Goal: Task Accomplishment & Management: Manage account settings

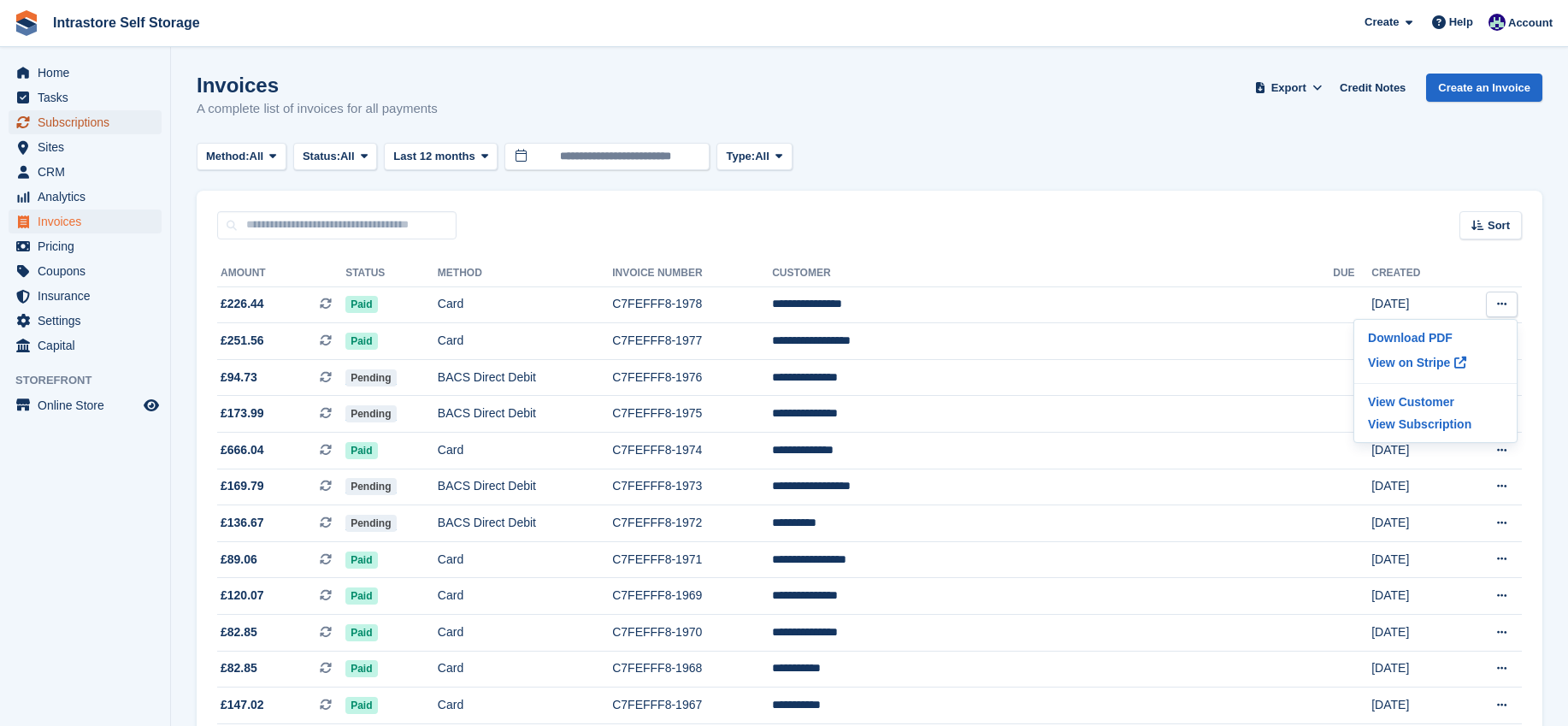
click at [53, 130] on span "Subscriptions" at bounding box center [89, 122] width 102 height 24
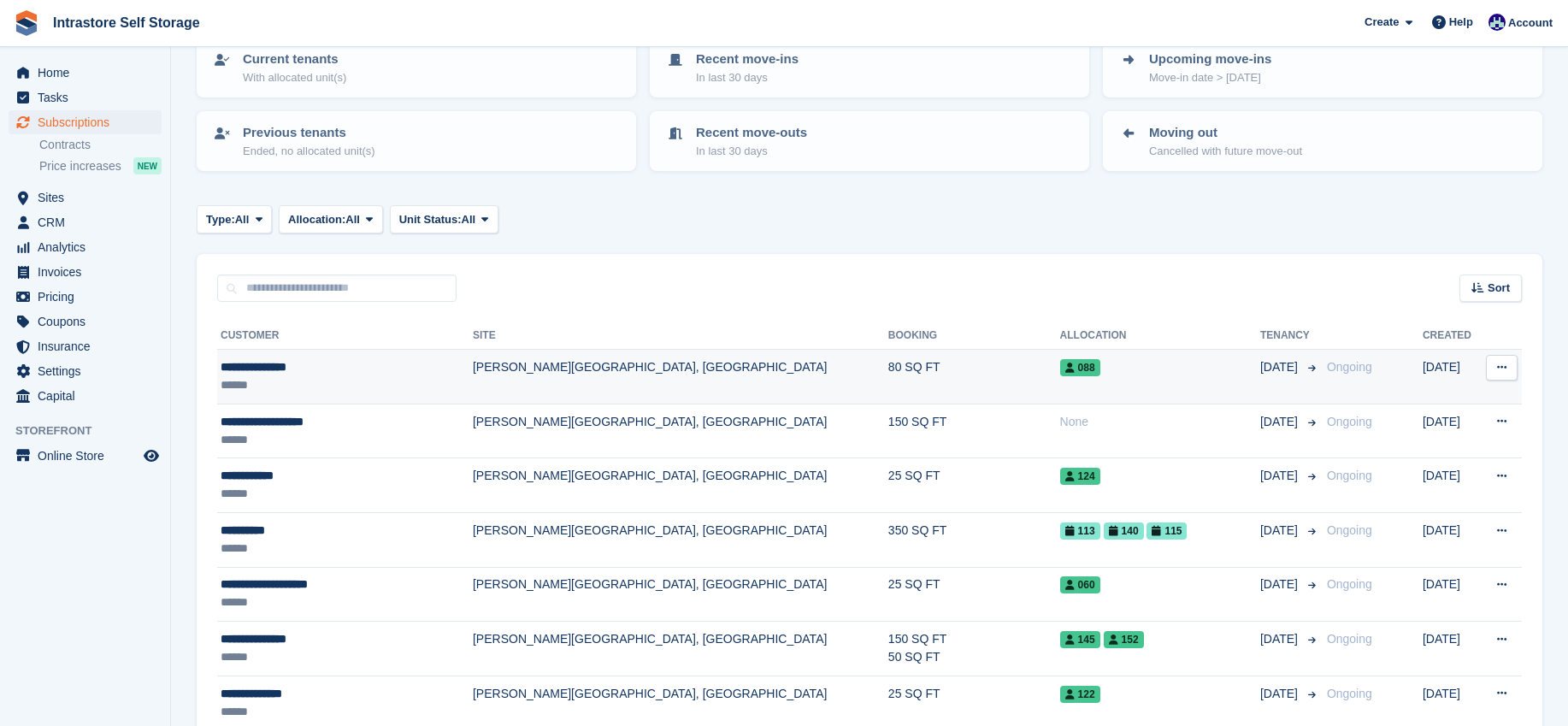
scroll to position [227, 0]
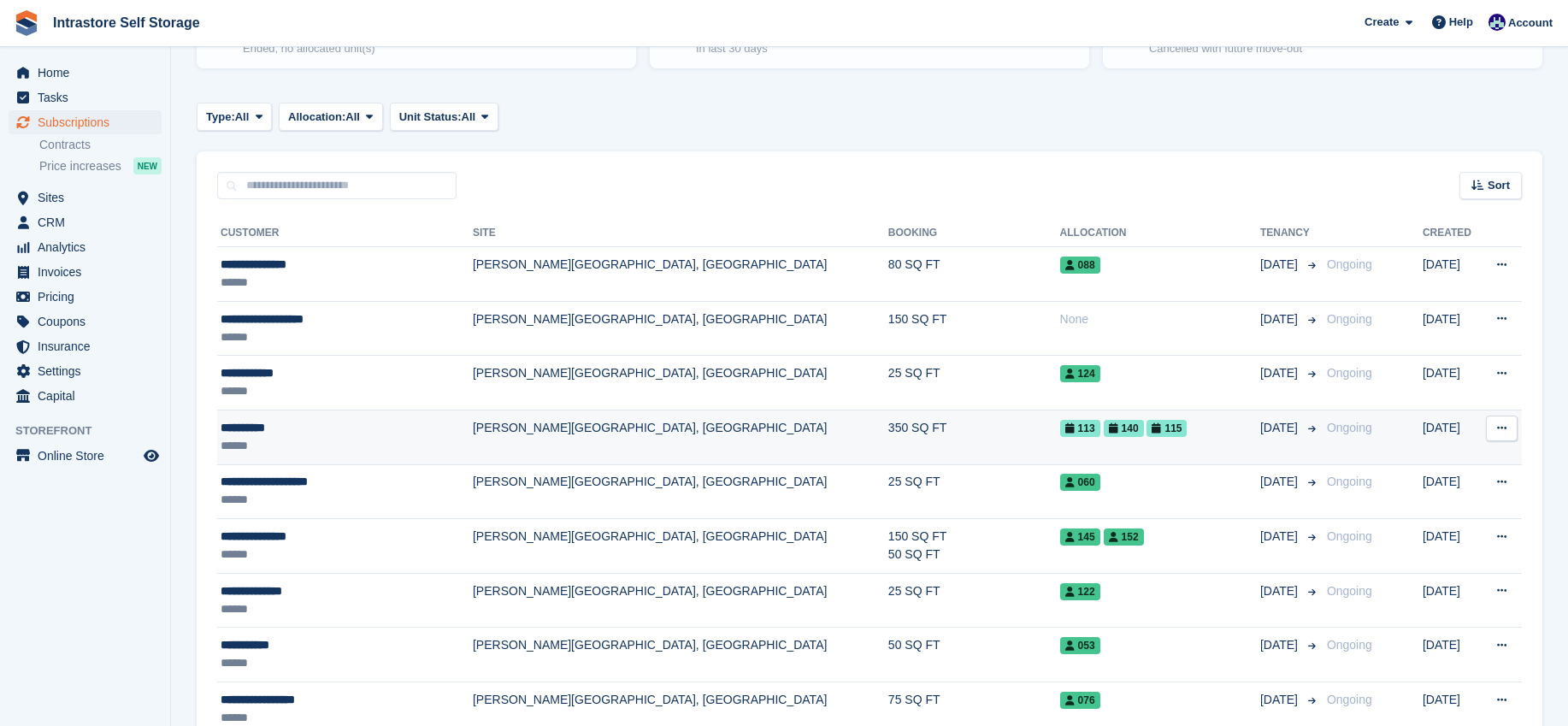
click at [226, 420] on div "**********" at bounding box center [327, 428] width 215 height 18
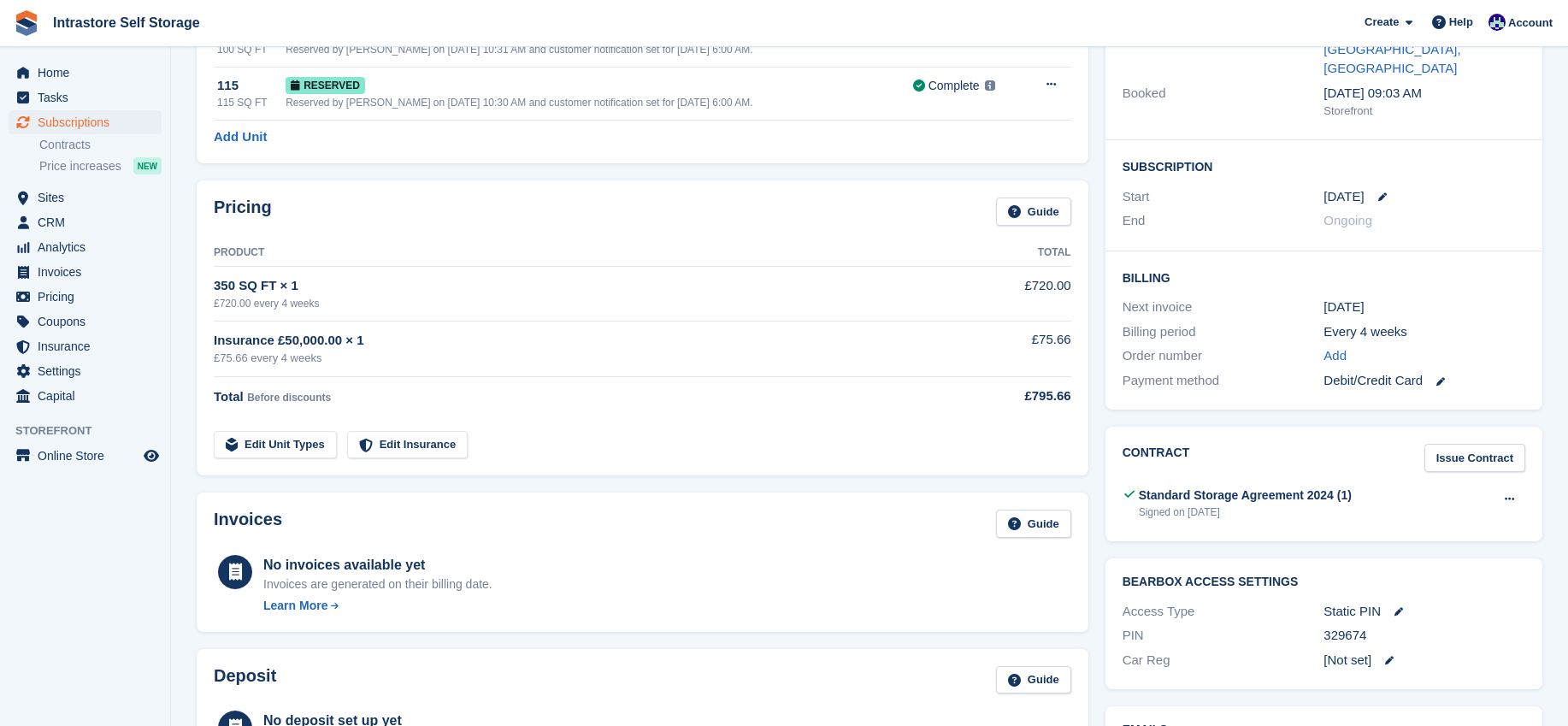
scroll to position [227, 0]
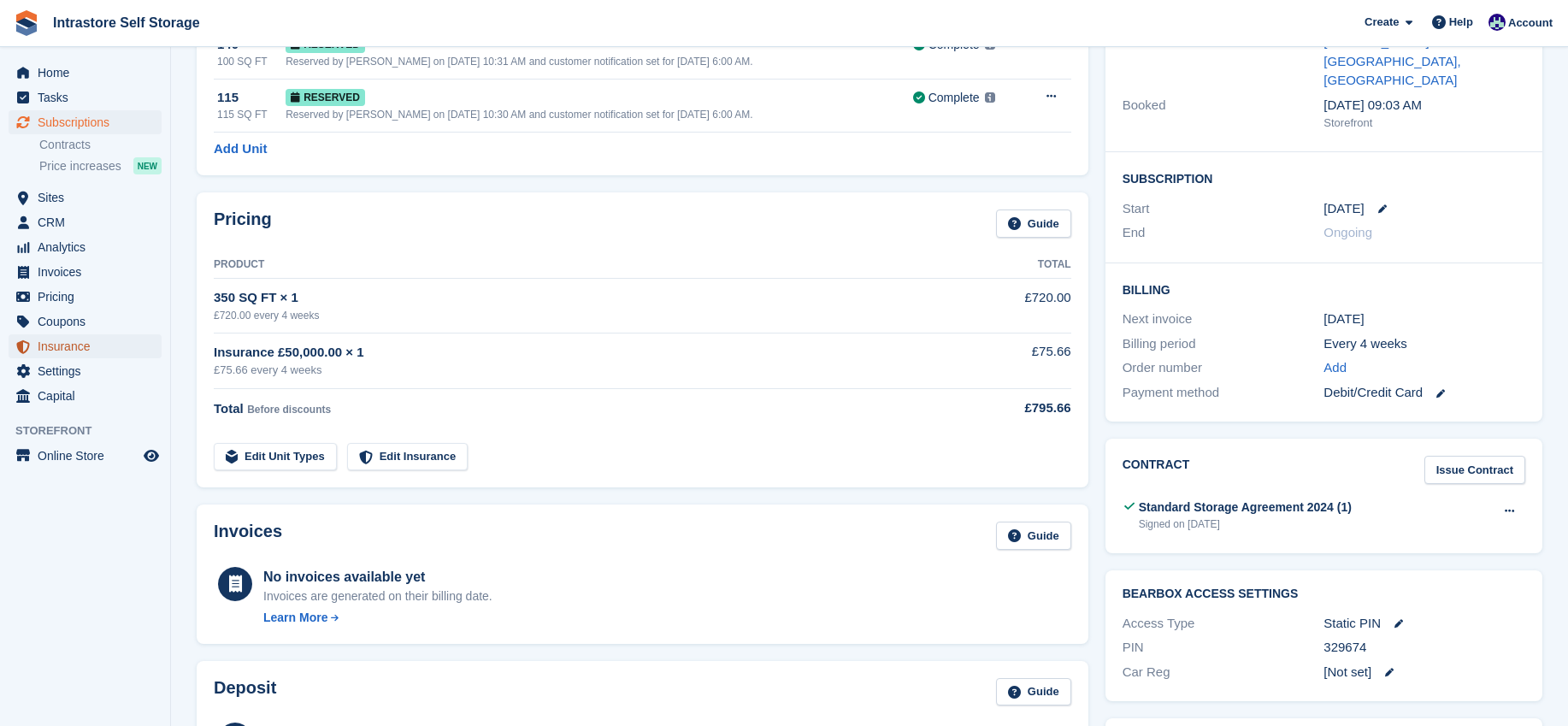
click at [59, 340] on span "Insurance" at bounding box center [89, 346] width 102 height 24
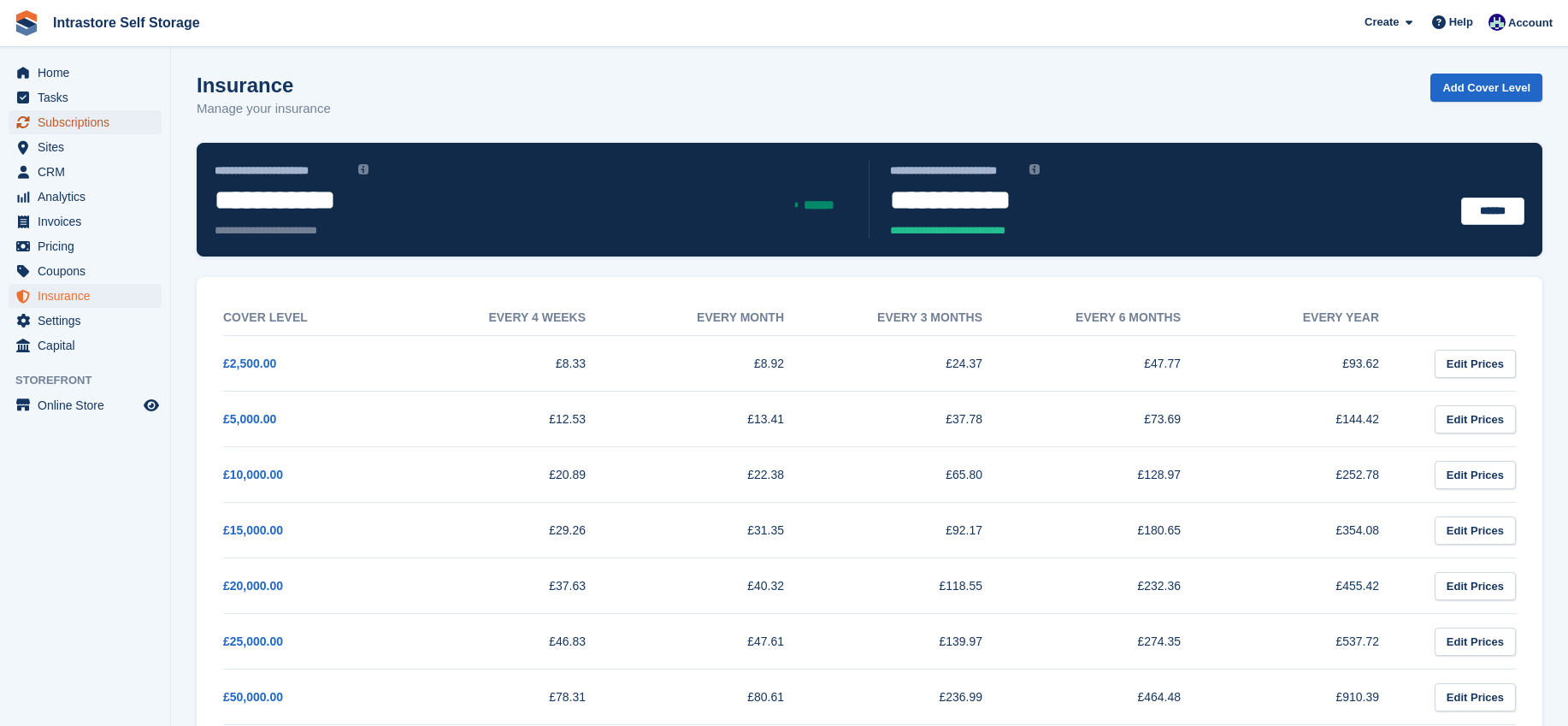
click at [87, 128] on span "Subscriptions" at bounding box center [89, 122] width 102 height 24
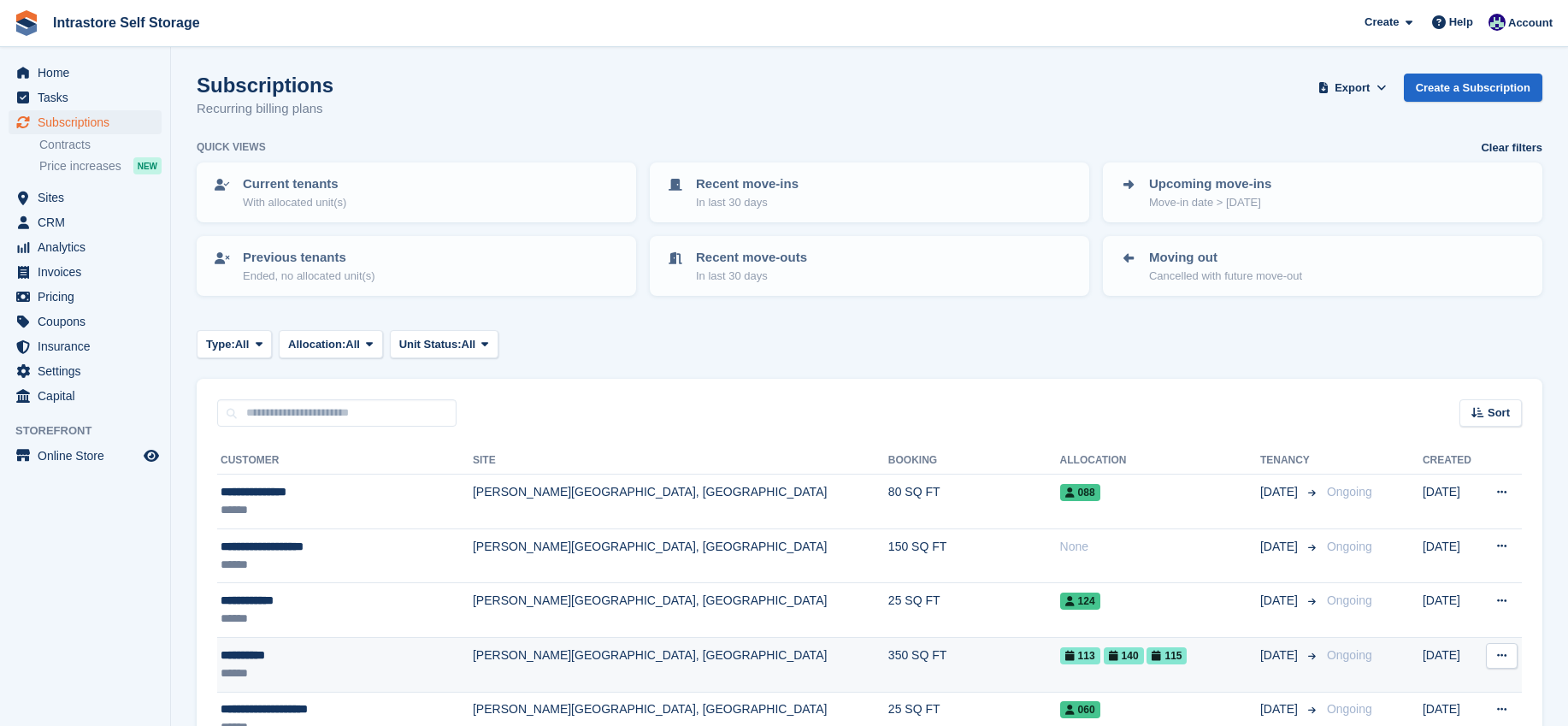
click at [272, 657] on div "**********" at bounding box center [327, 655] width 215 height 18
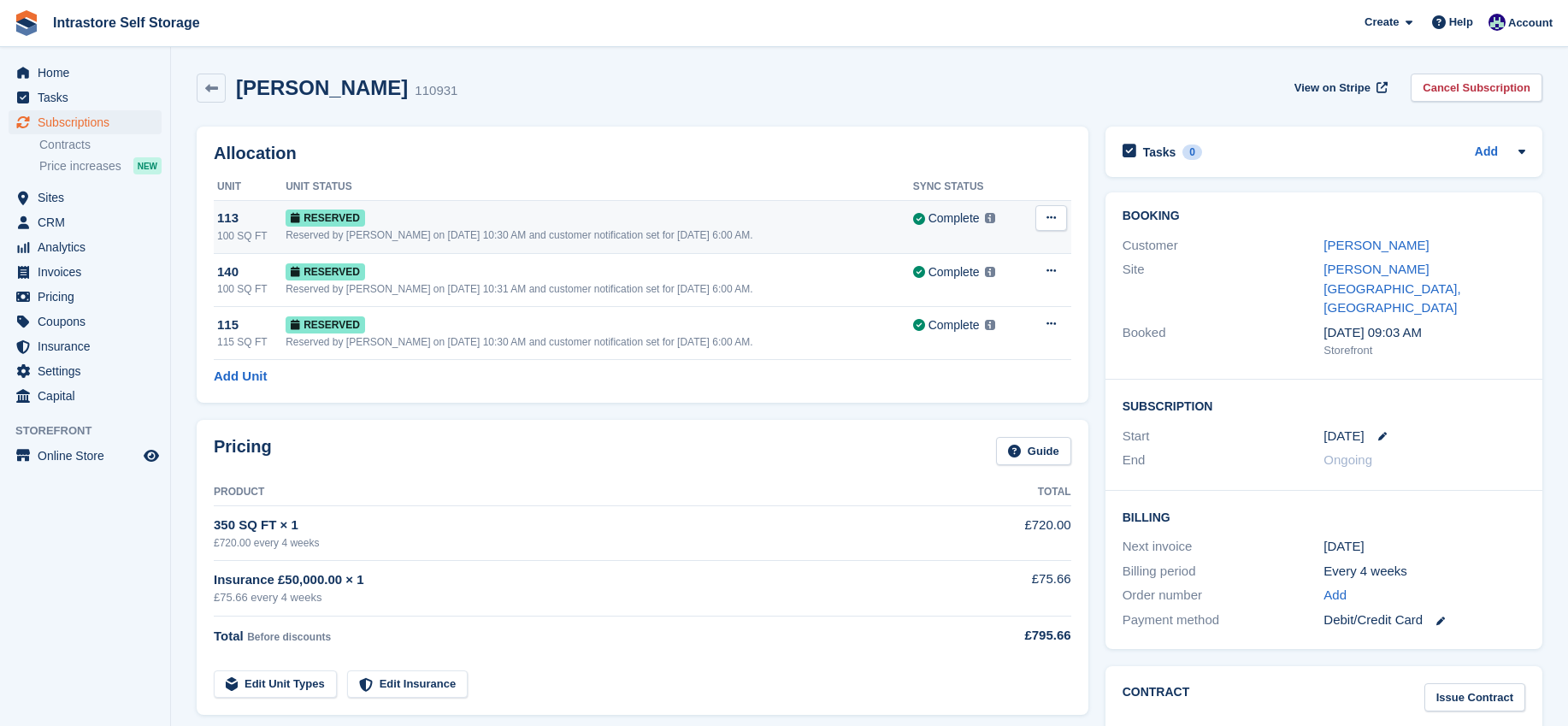
click at [1048, 213] on icon at bounding box center [1051, 218] width 9 height 11
click at [990, 255] on p "Grant Early Access" at bounding box center [985, 251] width 149 height 23
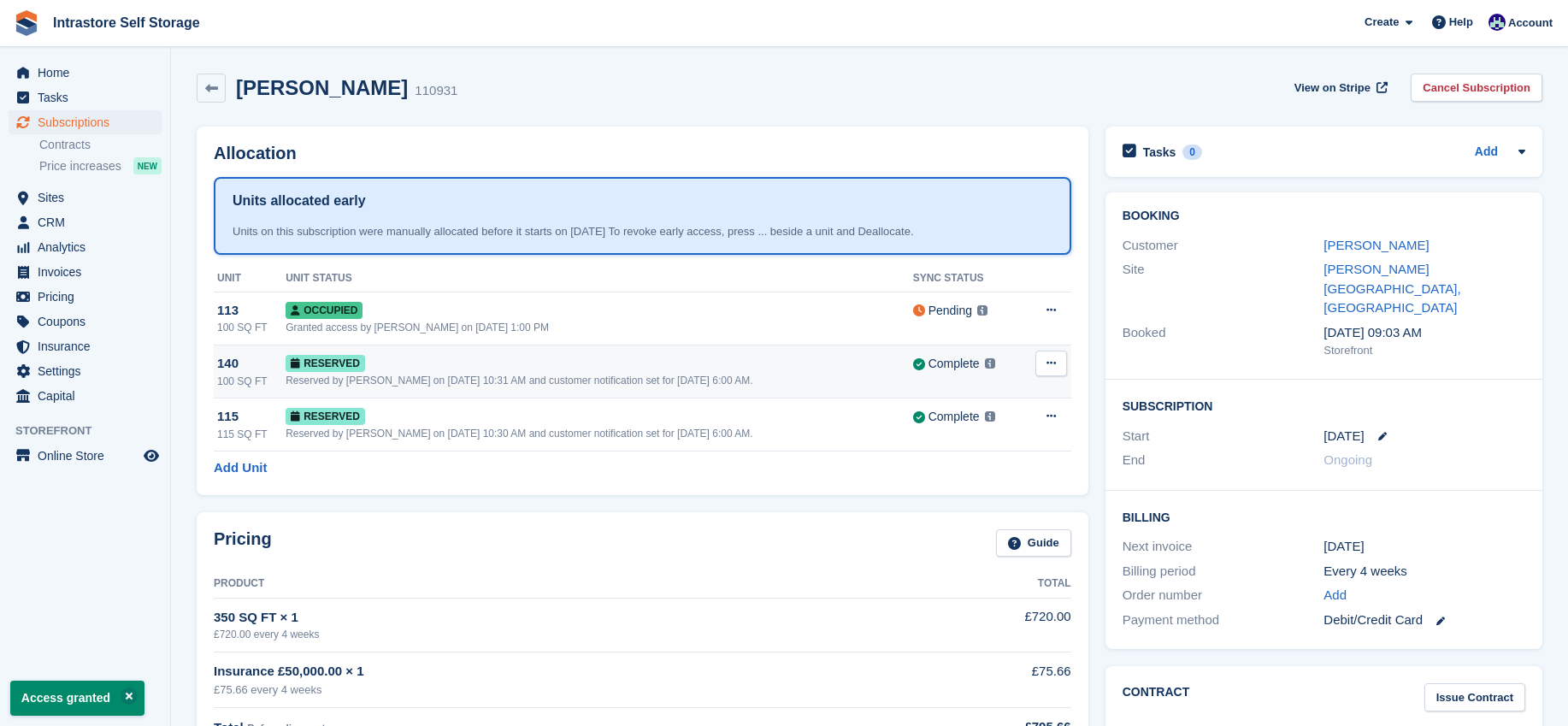
click at [1054, 353] on button at bounding box center [1050, 363] width 32 height 25
click at [951, 406] on p "Grant Early Access" at bounding box center [985, 396] width 149 height 23
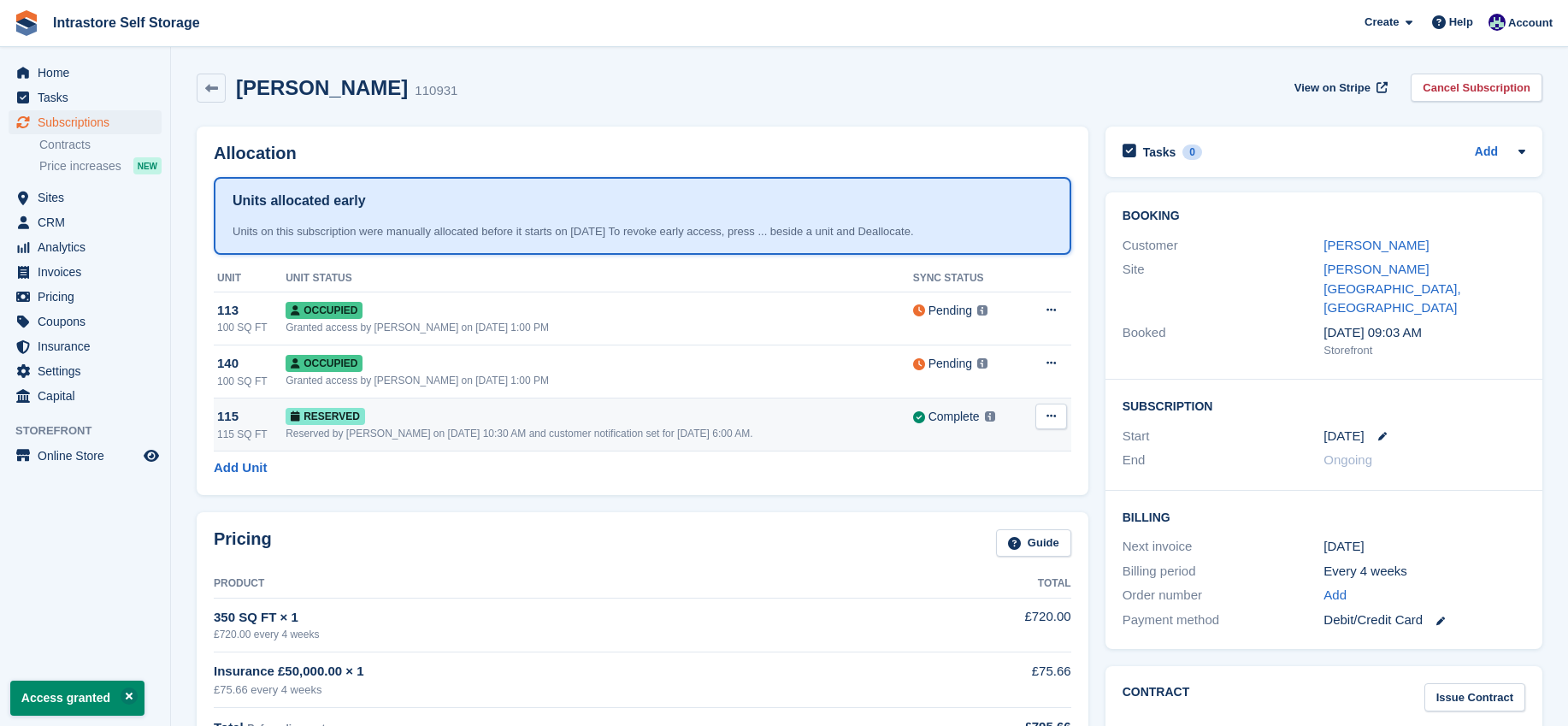
click at [1051, 422] on button at bounding box center [1050, 416] width 32 height 25
click at [971, 450] on p "Grant Early Access" at bounding box center [985, 450] width 149 height 23
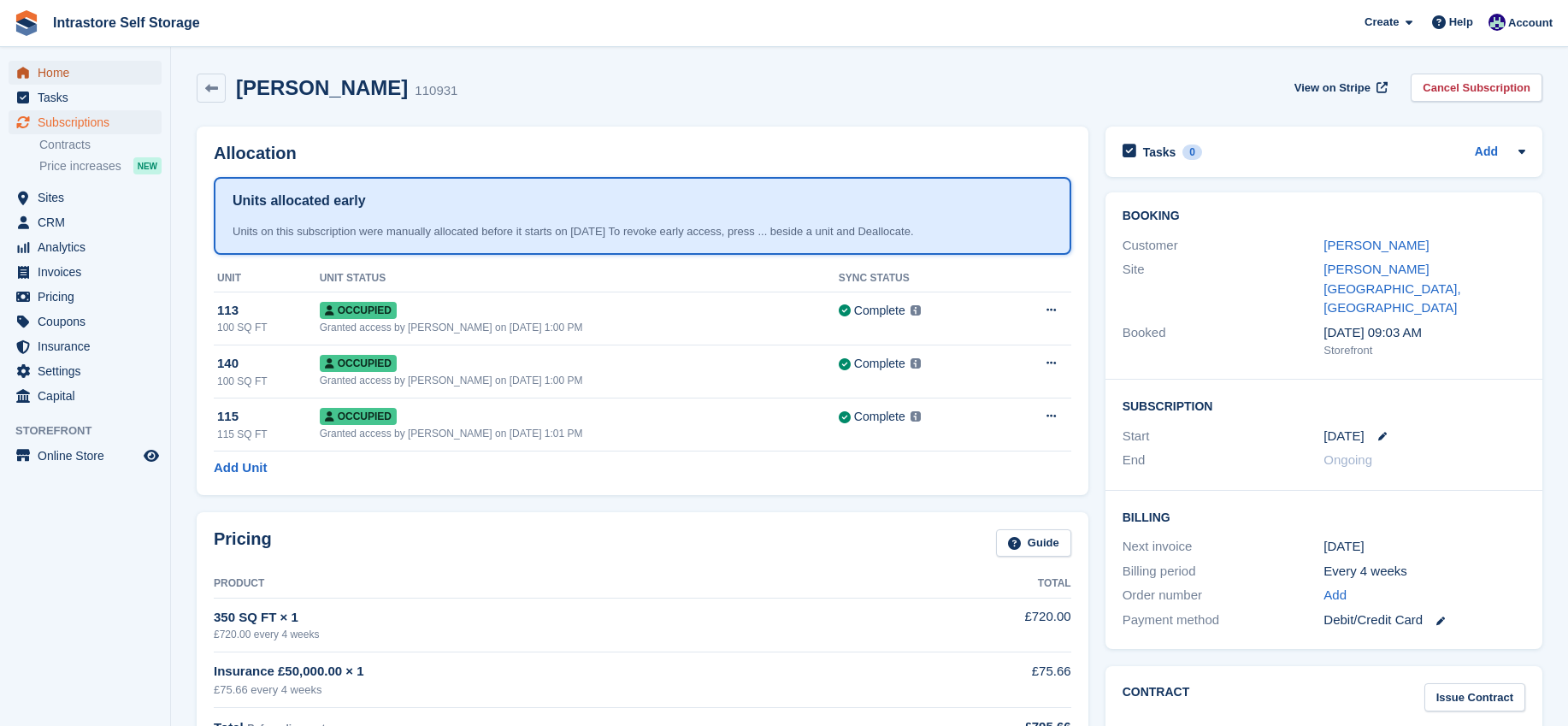
click at [60, 82] on span "Home" at bounding box center [89, 73] width 102 height 24
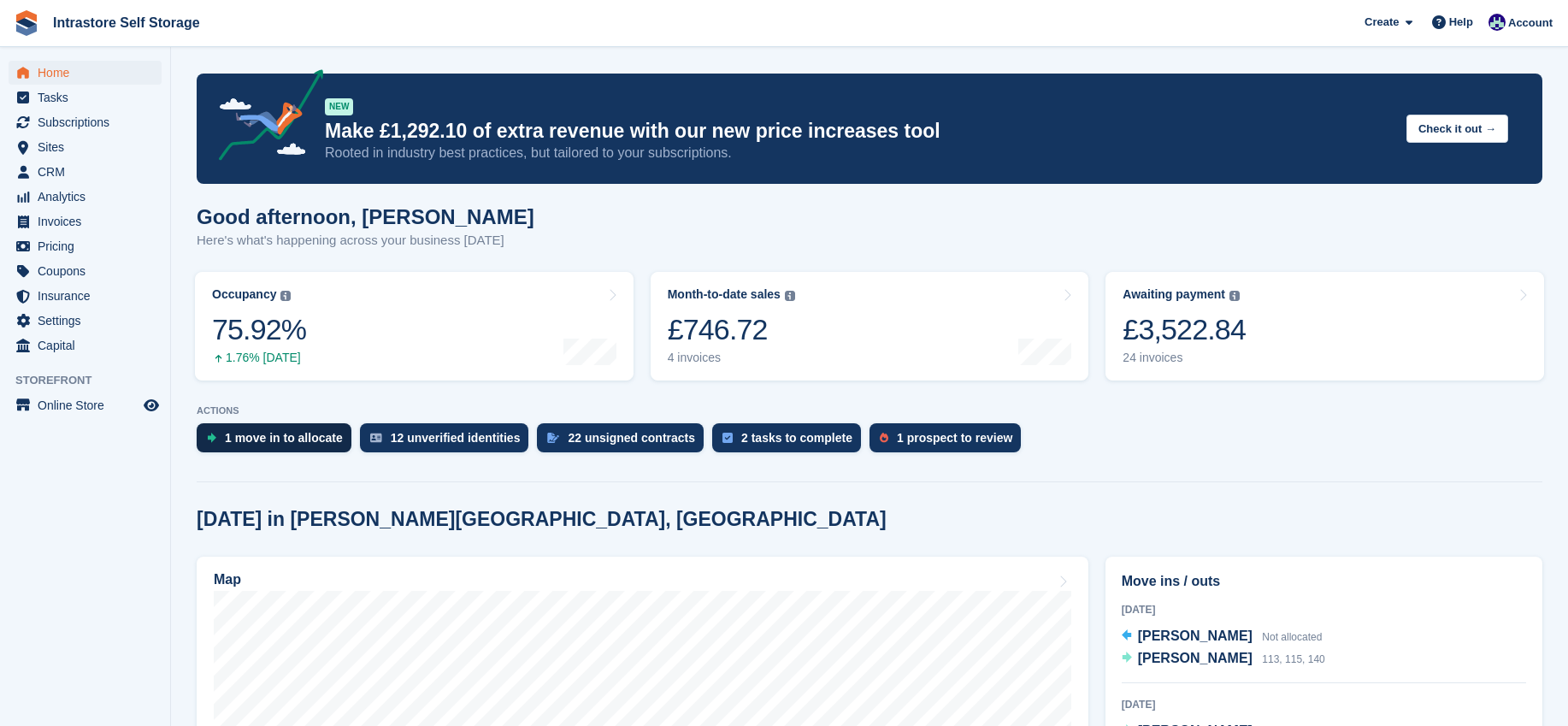
click at [301, 430] on div "1 move in to allocate" at bounding box center [274, 438] width 155 height 29
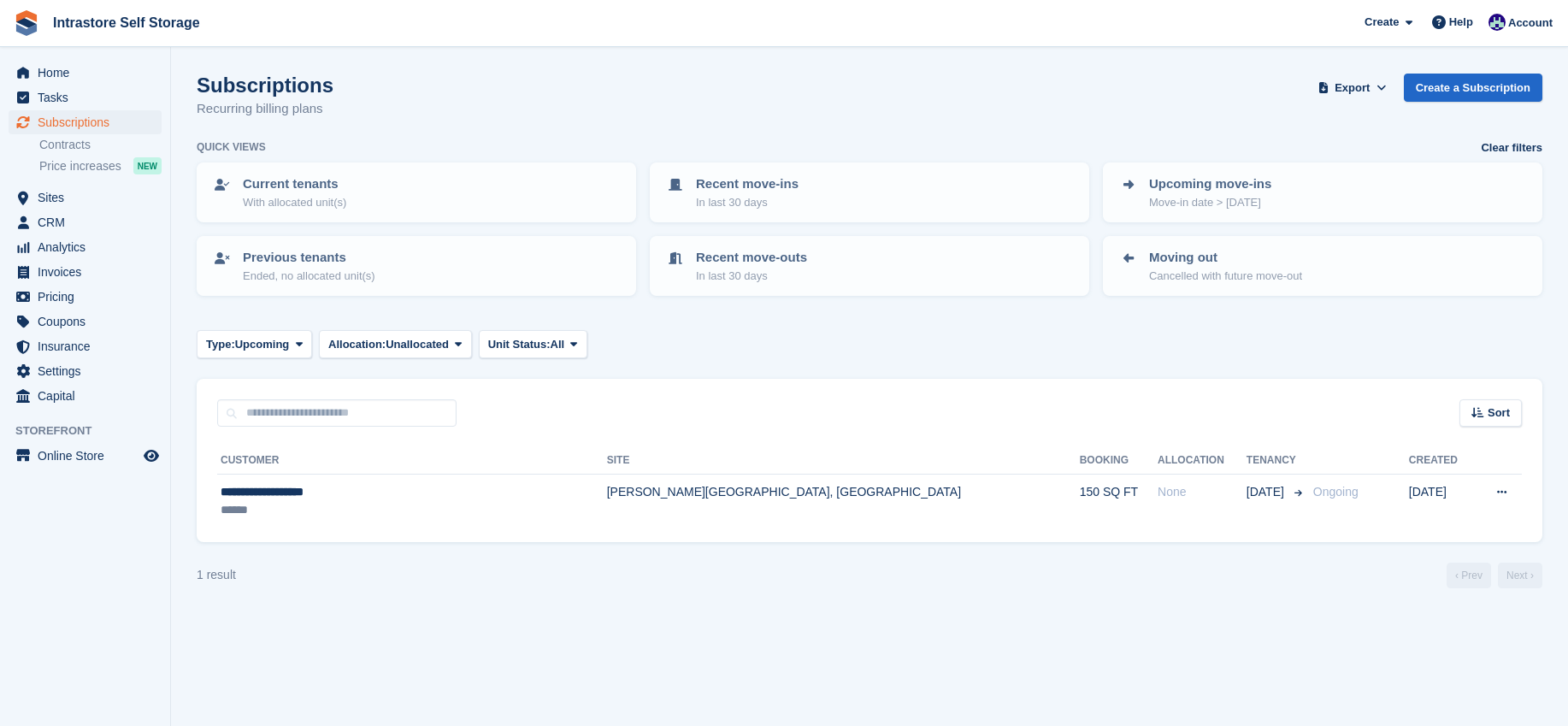
click at [760, 124] on div "Subscriptions Recurring billing plans Export Export Subscriptions Export a CSV …" at bounding box center [869, 106] width 1346 height 66
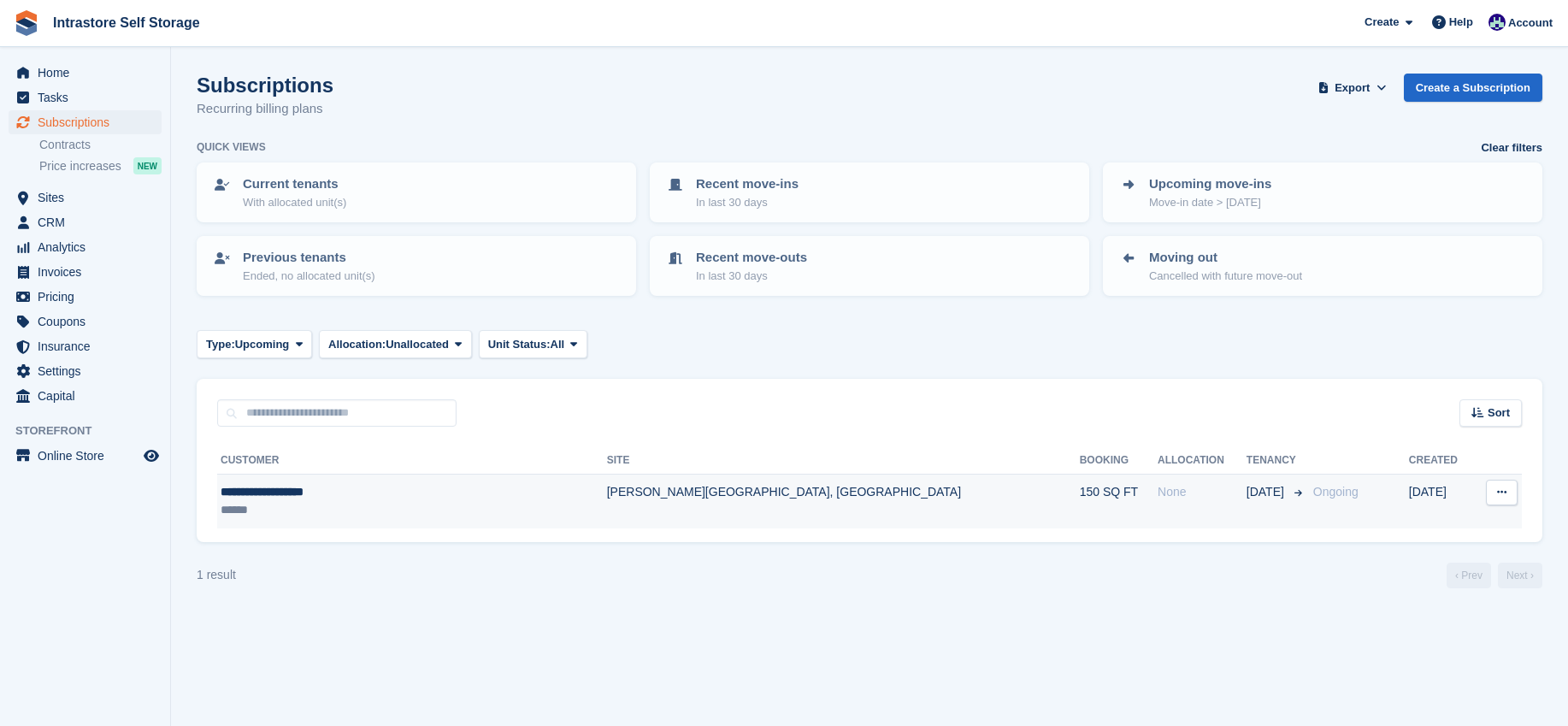
click at [427, 506] on div "******" at bounding box center [364, 510] width 289 height 18
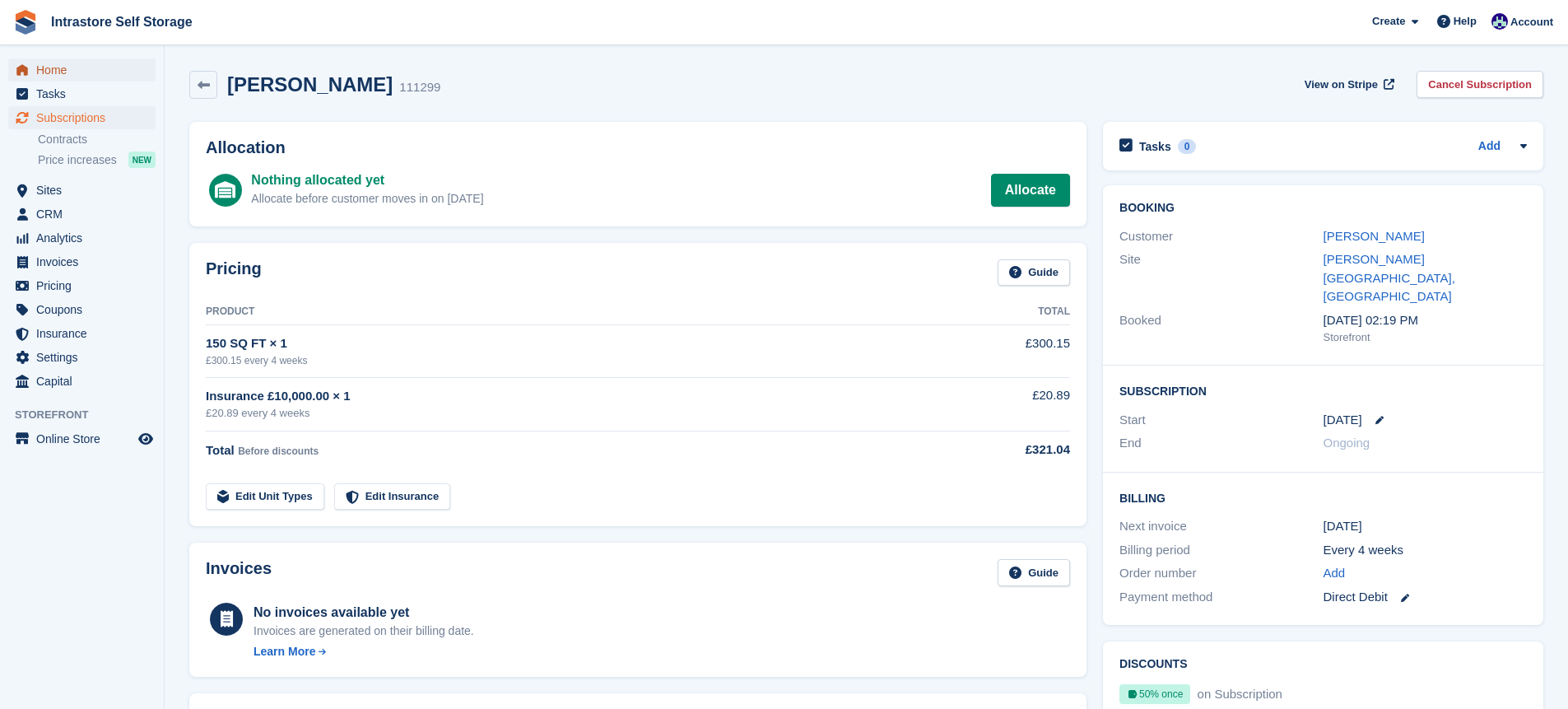
click at [53, 63] on span "Home" at bounding box center [86, 70] width 99 height 23
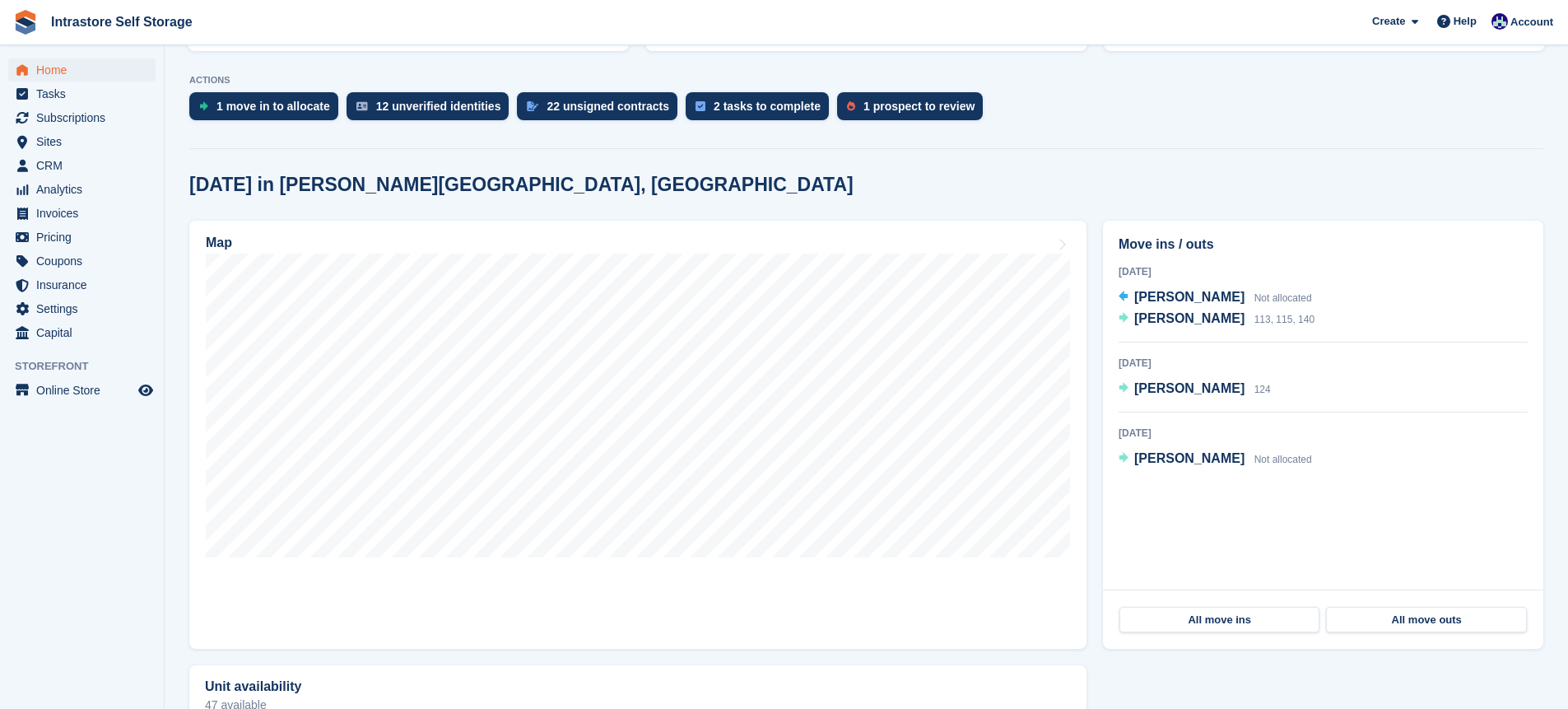
scroll to position [444, 0]
